Goal: Transaction & Acquisition: Obtain resource

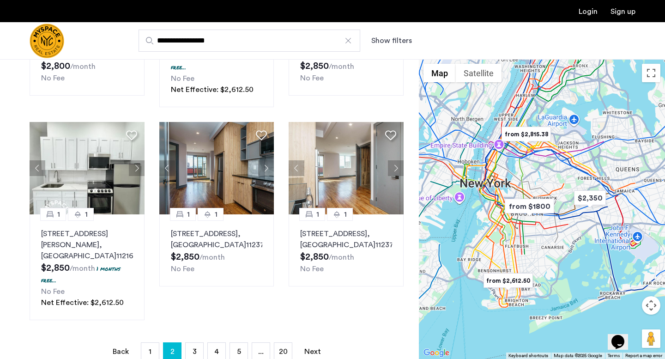
scroll to position [711, 0]
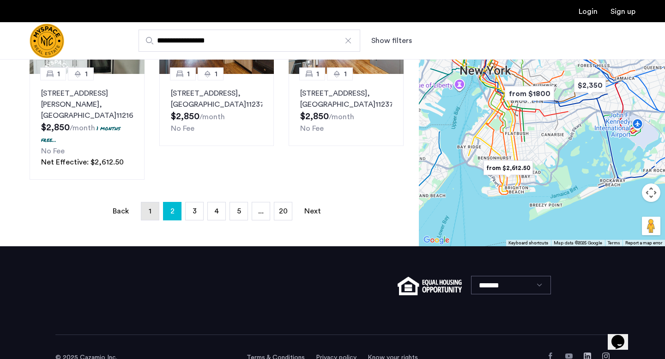
click at [152, 202] on link "page 1" at bounding box center [150, 211] width 18 height 18
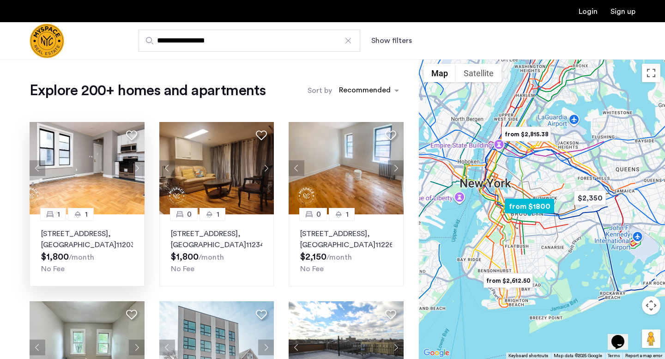
click at [95, 236] on p "92 East 53rd Street, Unit 4H, Brooklyn , NY 11203" at bounding box center [87, 239] width 92 height 22
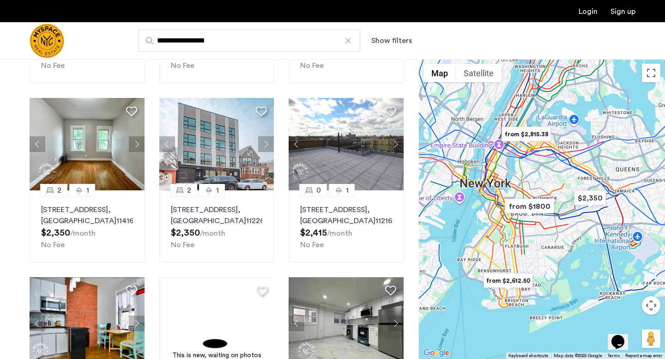
scroll to position [204, 0]
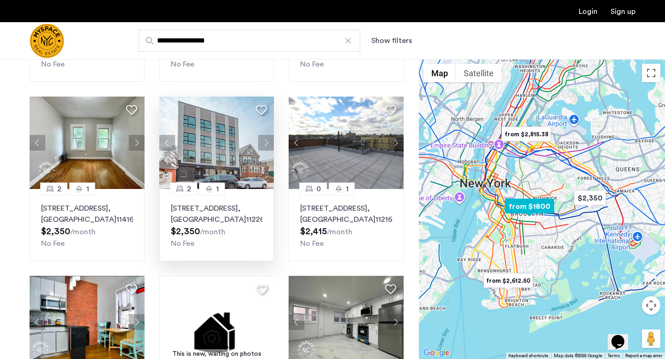
click at [217, 221] on p "282 E 32nd St, Unit 4C, Brooklyn , NY 11226" at bounding box center [217, 214] width 92 height 22
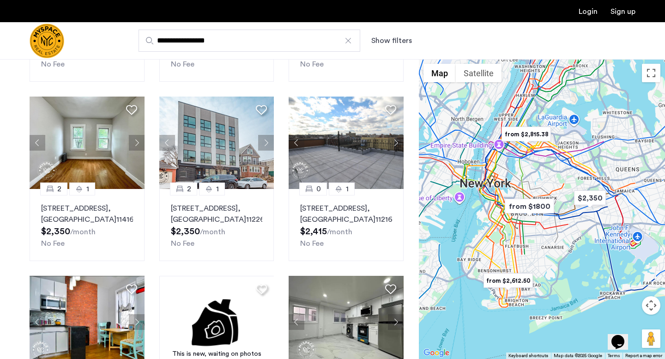
click at [20, 209] on div "Explore 200+ homes and apartments Sort by Recommended 1 1 92 East 53rd Street, …" at bounding box center [209, 270] width 419 height 831
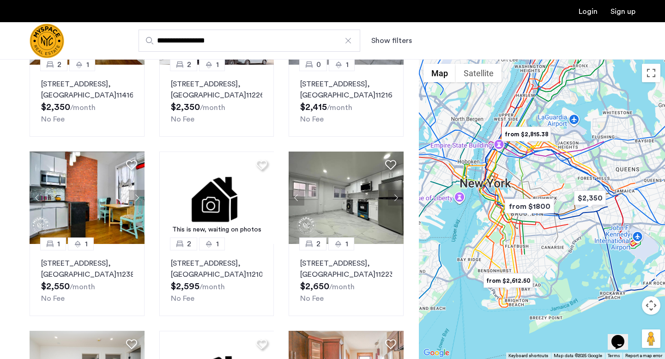
scroll to position [339, 0]
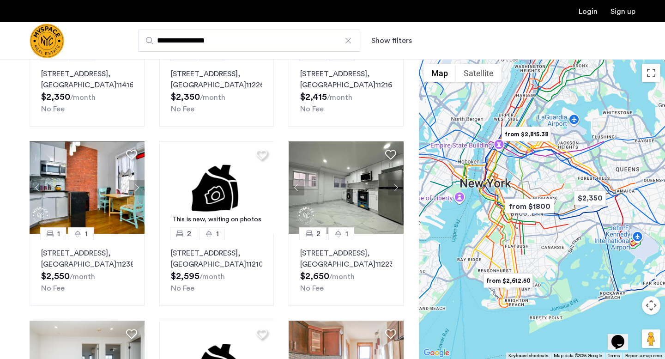
click at [20, 209] on div "Explore 200+ homes and apartments Sort by Recommended 1 1 92 East 53rd Street, …" at bounding box center [209, 135] width 419 height 831
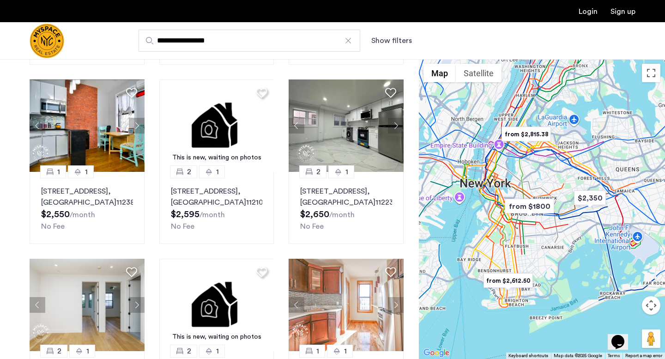
scroll to position [433, 0]
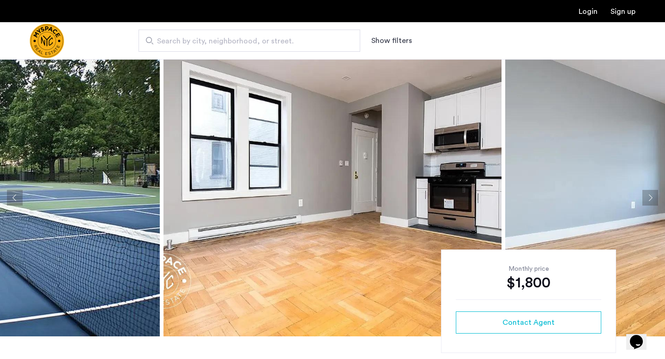
click at [654, 196] on button "Next apartment" at bounding box center [650, 198] width 16 height 16
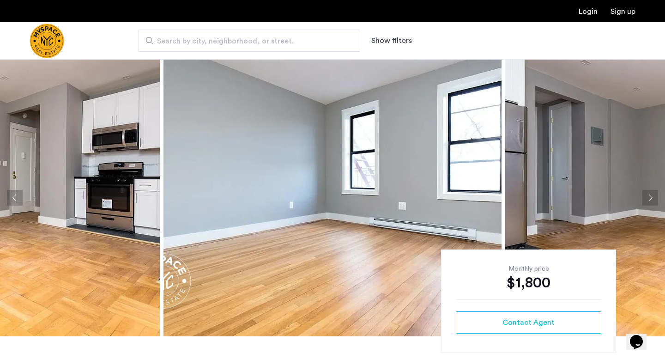
click at [654, 196] on button "Next apartment" at bounding box center [650, 198] width 16 height 16
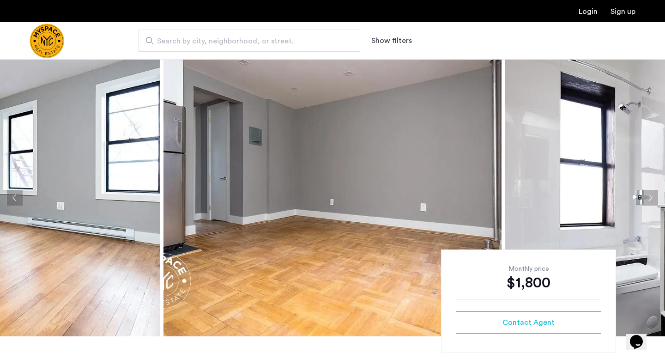
click at [654, 196] on button "Next apartment" at bounding box center [650, 198] width 16 height 16
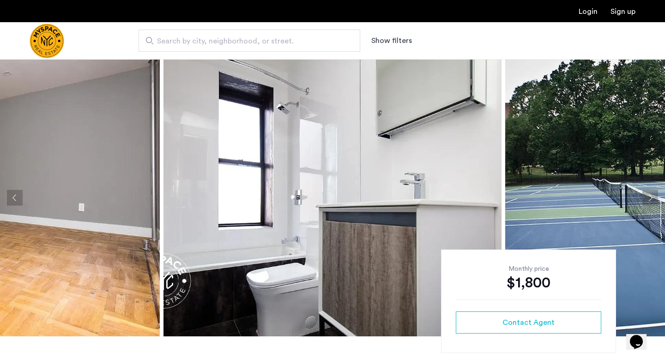
click at [654, 196] on button "Next apartment" at bounding box center [650, 198] width 16 height 16
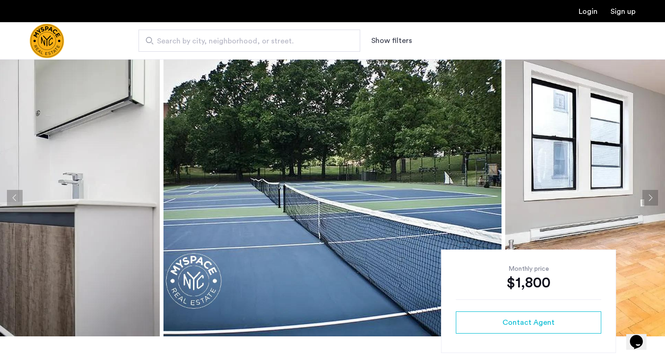
click at [654, 196] on button "Next apartment" at bounding box center [650, 198] width 16 height 16
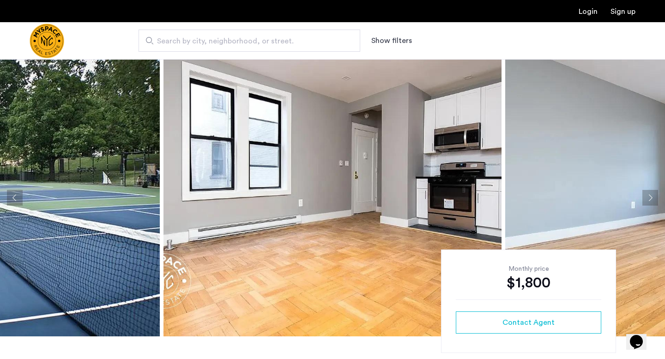
click at [654, 196] on button "Next apartment" at bounding box center [650, 198] width 16 height 16
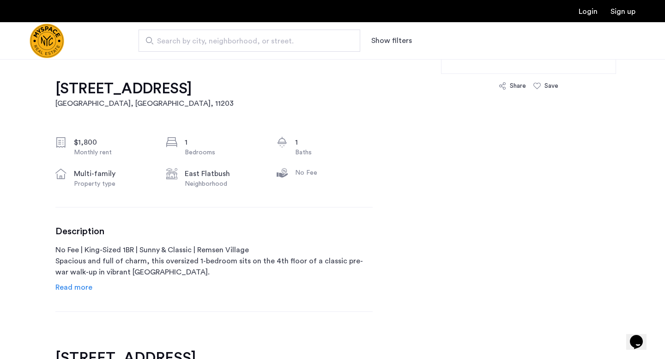
scroll to position [281, 0]
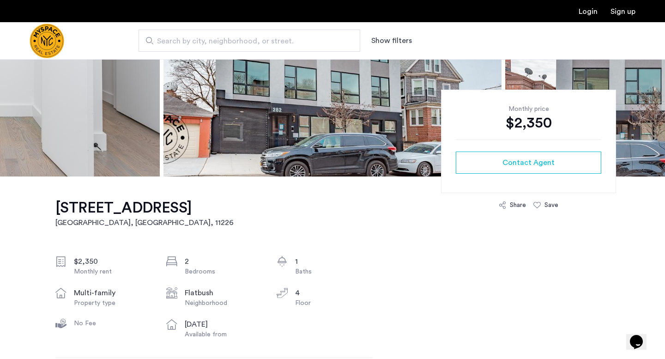
scroll to position [227, 0]
